Goal: Transaction & Acquisition: Purchase product/service

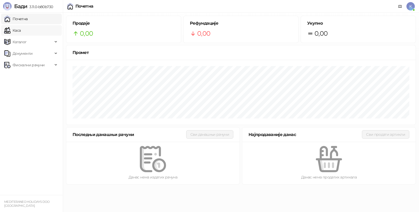
click at [20, 27] on link "Каса" at bounding box center [12, 30] width 16 height 10
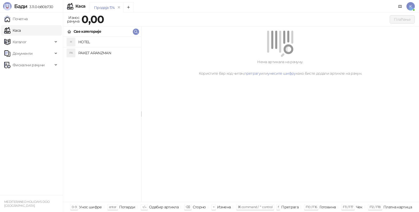
click at [77, 52] on div "PA PAKET ARANZMAN" at bounding box center [102, 53] width 70 height 8
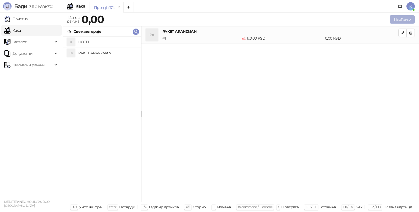
click at [397, 18] on button "Плаћање" at bounding box center [401, 19] width 25 height 8
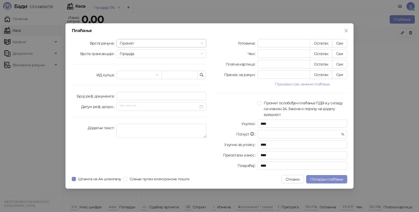
click at [138, 42] on span "Промет" at bounding box center [161, 43] width 83 height 8
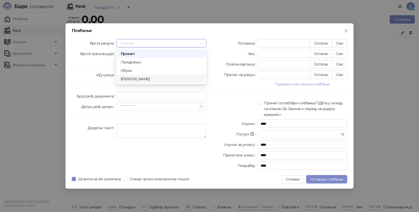
click at [131, 79] on div "[PERSON_NAME]" at bounding box center [161, 79] width 81 height 6
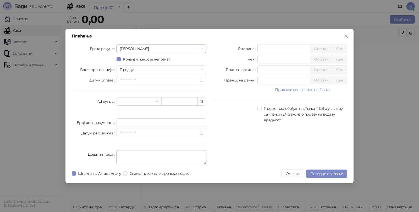
click at [127, 155] on textarea "Додатни текст" at bounding box center [161, 157] width 90 height 14
type textarea "*********"
click at [269, 50] on input "*" at bounding box center [284, 49] width 52 height 8
type input "******"
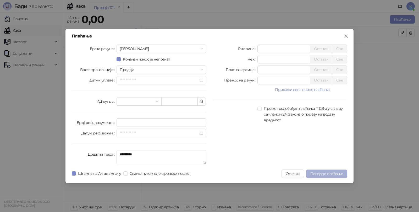
click at [326, 171] on span "Потврди плаћање" at bounding box center [326, 173] width 33 height 5
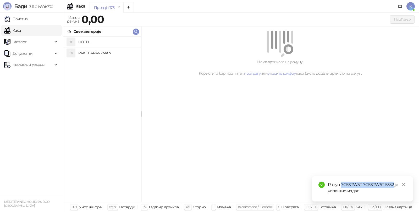
drag, startPoint x: 341, startPoint y: 183, endPoint x: 394, endPoint y: 184, distance: 52.9
click at [394, 184] on div "Рачун 7G5STW5T-7G5STW5T-5332 је успешно издат" at bounding box center [367, 187] width 79 height 13
copy div "7G5STW5T-7G5STW5T-5332"
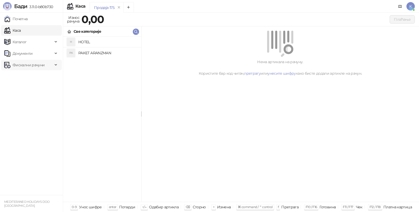
click at [30, 66] on span "Фискални рачуни" at bounding box center [29, 65] width 32 height 10
click at [30, 75] on link "Издати рачуни" at bounding box center [23, 76] width 35 height 10
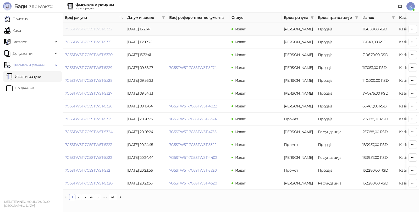
click at [105, 28] on link "7G5STW5T-7G5STW5T-5332" at bounding box center [88, 29] width 47 height 5
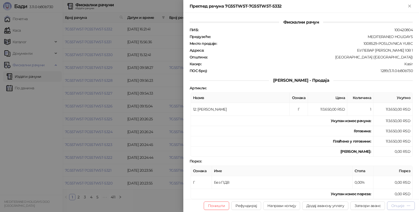
click at [399, 204] on div "Опције" at bounding box center [397, 205] width 13 height 5
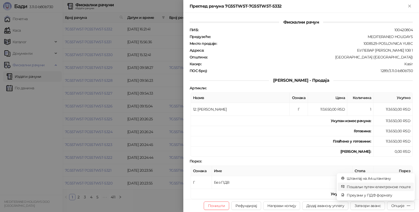
click at [359, 186] on span "Пошаљи путем електронске поште" at bounding box center [379, 187] width 64 height 6
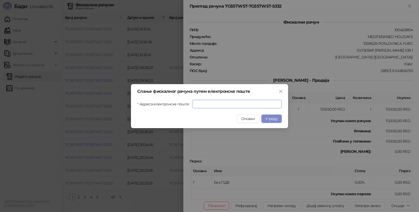
click at [247, 102] on input "Адреса електронске поште" at bounding box center [237, 104] width 90 height 8
paste input "**********"
type input "**********"
click at [269, 118] on span "У реду" at bounding box center [271, 118] width 12 height 5
